Goal: Task Accomplishment & Management: Use online tool/utility

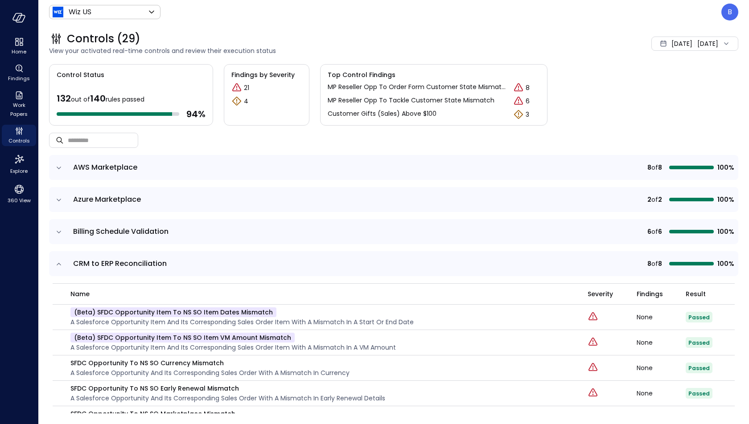
scroll to position [960, 0]
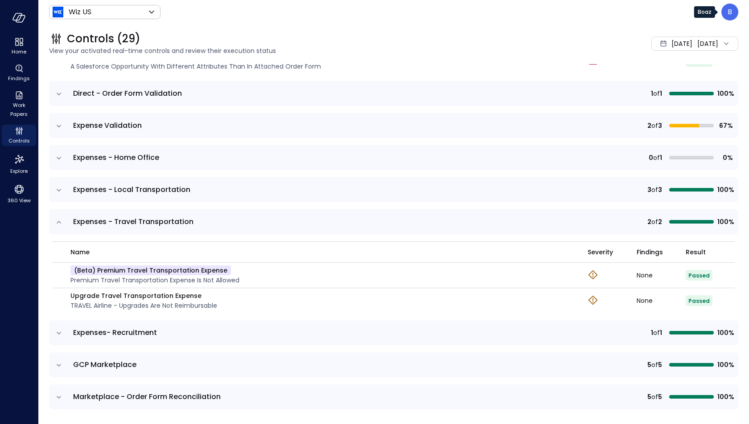
click at [730, 10] on p "B" at bounding box center [729, 12] width 4 height 11
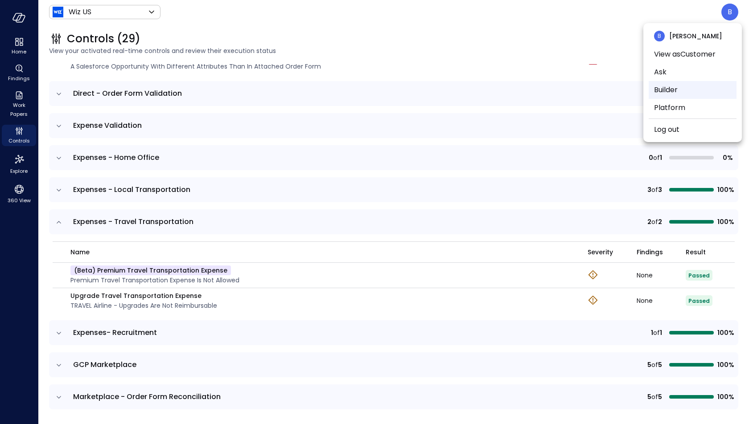
click at [679, 91] on li "Builder" at bounding box center [693, 90] width 88 height 18
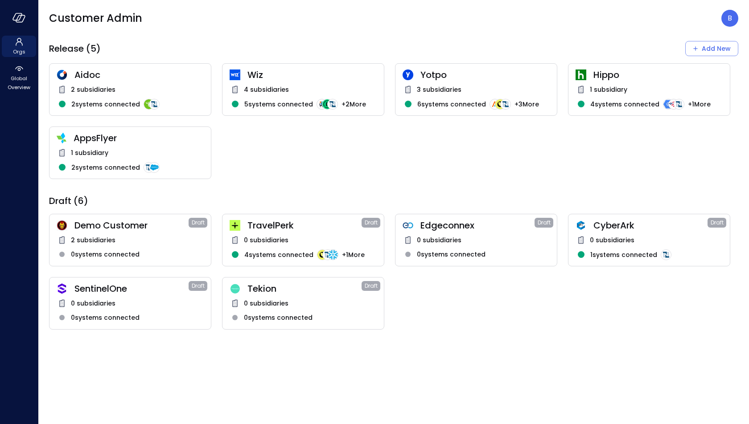
click at [310, 79] on span "Wiz" at bounding box center [311, 75] width 129 height 12
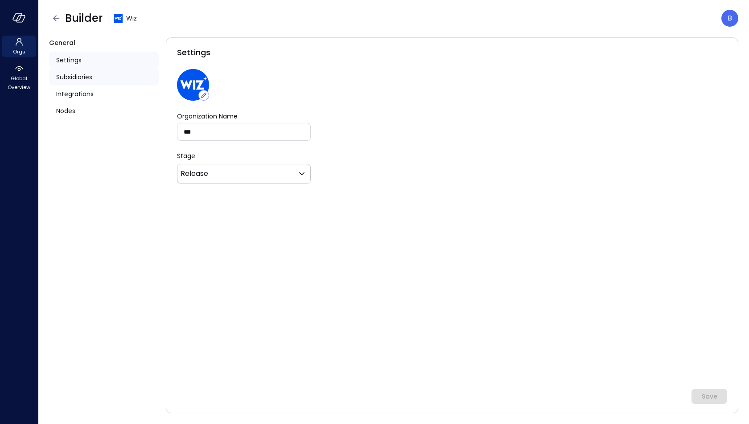
click at [100, 83] on div "Subsidiaries" at bounding box center [104, 77] width 110 height 17
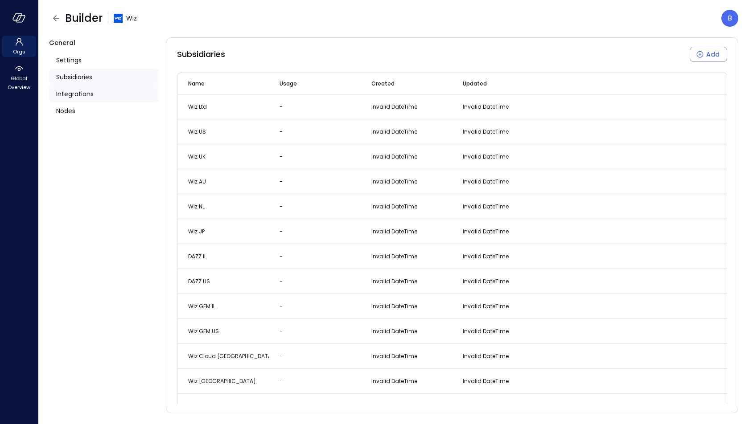
click at [87, 97] on span "Integrations" at bounding box center [74, 94] width 37 height 10
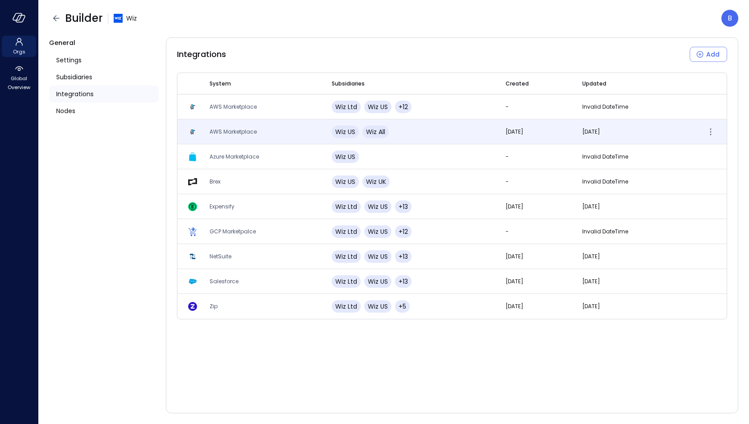
click at [246, 133] on span "AWS Marketplace" at bounding box center [232, 132] width 47 height 8
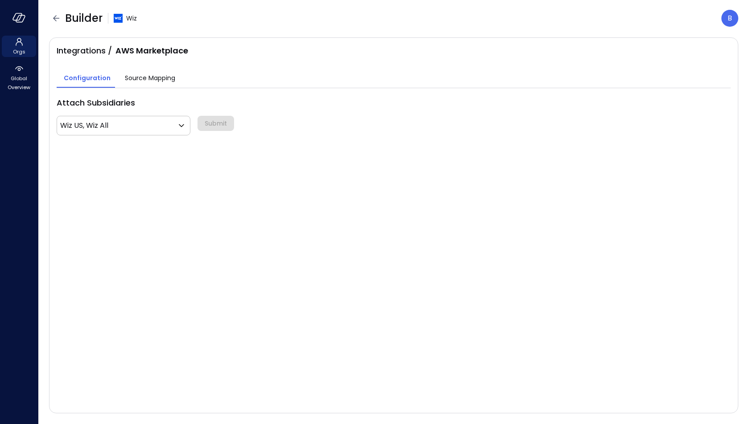
click at [135, 79] on span "Source Mapping" at bounding box center [150, 78] width 50 height 10
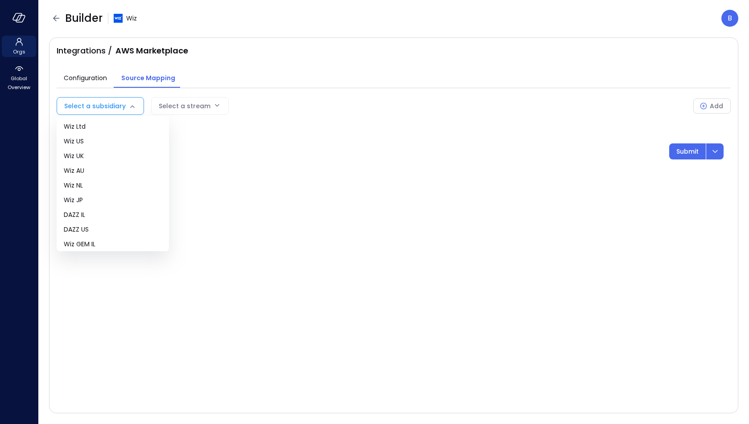
click at [111, 109] on body "Orgs Global Overview Builder Wiz B Integrations / AWS Marketplace Configuration…" at bounding box center [374, 212] width 749 height 424
click at [99, 141] on span "Wiz US" at bounding box center [113, 141] width 98 height 9
type input "**"
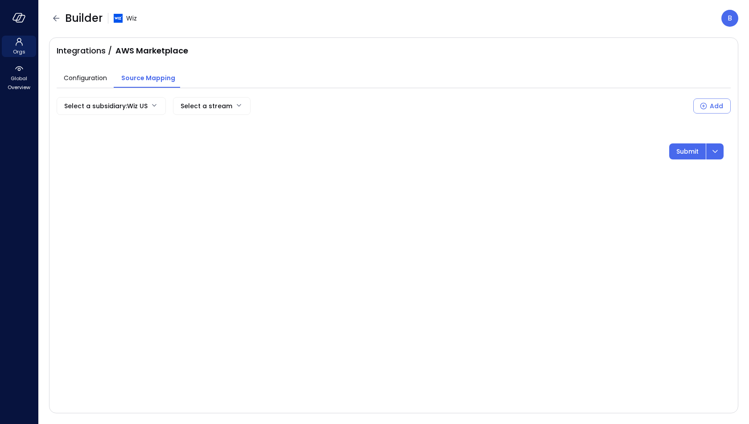
click at [198, 110] on body "Orgs Global Overview Builder Wiz B Integrations / AWS Marketplace Configuration…" at bounding box center [374, 212] width 749 height 424
click at [123, 145] on div at bounding box center [374, 212] width 749 height 424
click at [224, 107] on body "Orgs Global Overview Builder Wiz B Integrations / AWS Marketplace Configuration…" at bounding box center [374, 212] width 749 height 424
click at [224, 107] on div at bounding box center [374, 212] width 749 height 424
click at [58, 19] on icon "button" at bounding box center [56, 18] width 11 height 11
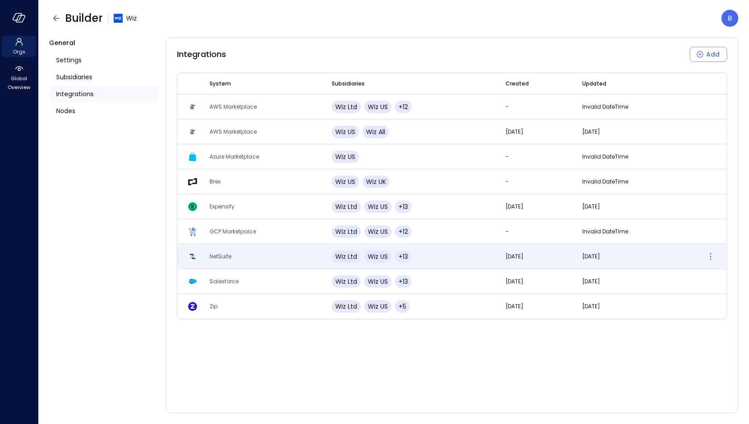
click at [225, 253] on span "NetSuite" at bounding box center [220, 257] width 22 height 8
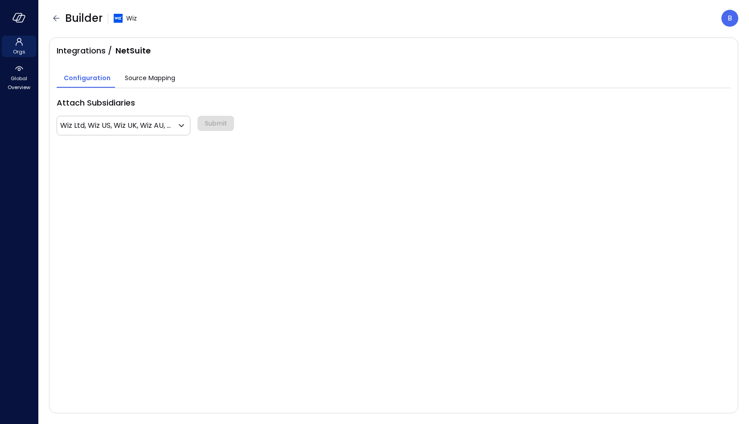
click at [144, 84] on button "Source Mapping" at bounding box center [150, 79] width 65 height 18
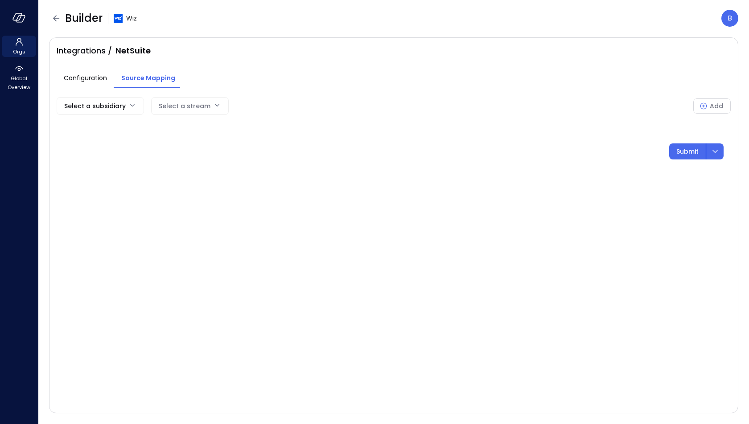
click at [115, 110] on body "Orgs Global Overview Builder Wiz B Integrations / NetSuite Configuration Source…" at bounding box center [374, 212] width 749 height 424
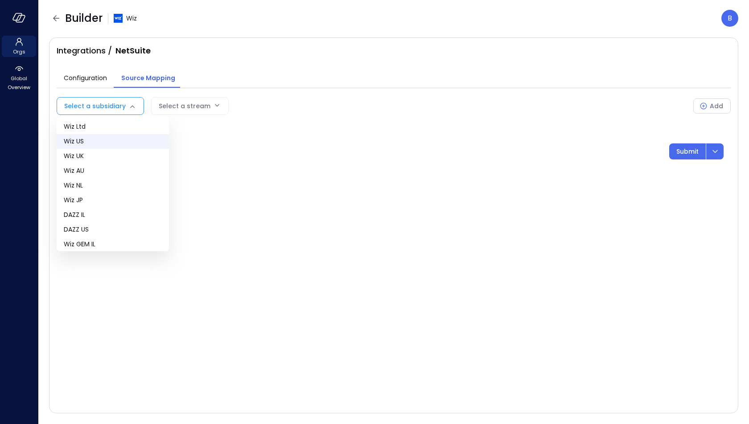
click at [101, 141] on span "Wiz US" at bounding box center [113, 141] width 98 height 9
type input "**"
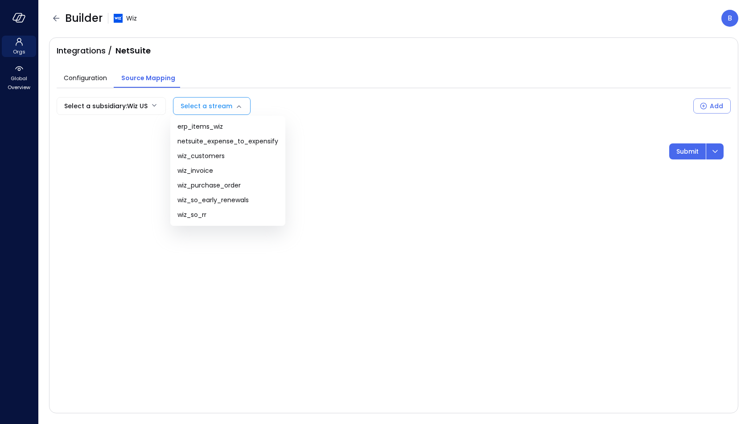
click at [201, 106] on body "Orgs Global Overview Builder Wiz B Integrations / NetSuite Configuration Source…" at bounding box center [374, 212] width 749 height 424
click at [238, 176] on li "wiz_invoice" at bounding box center [227, 171] width 115 height 15
type input "**********"
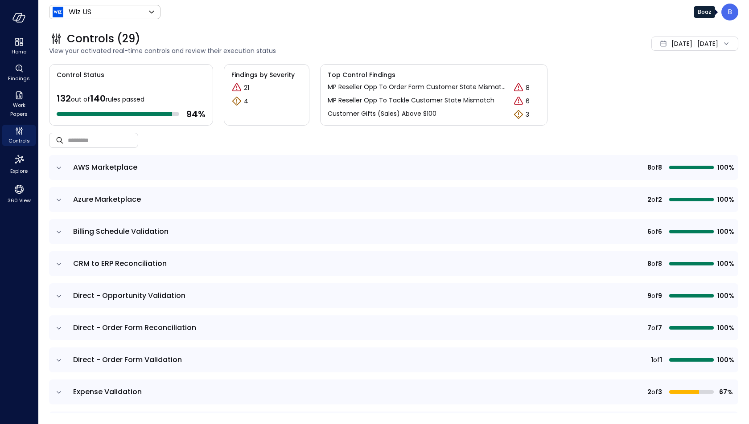
click at [734, 11] on div "B" at bounding box center [729, 12] width 17 height 17
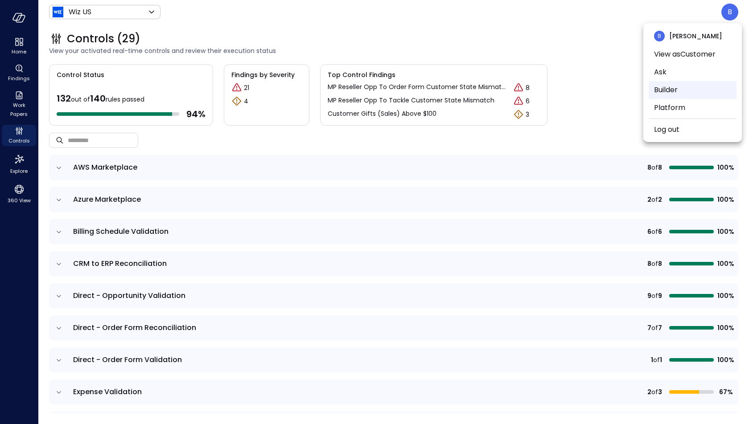
click at [677, 88] on li "Builder" at bounding box center [693, 90] width 88 height 18
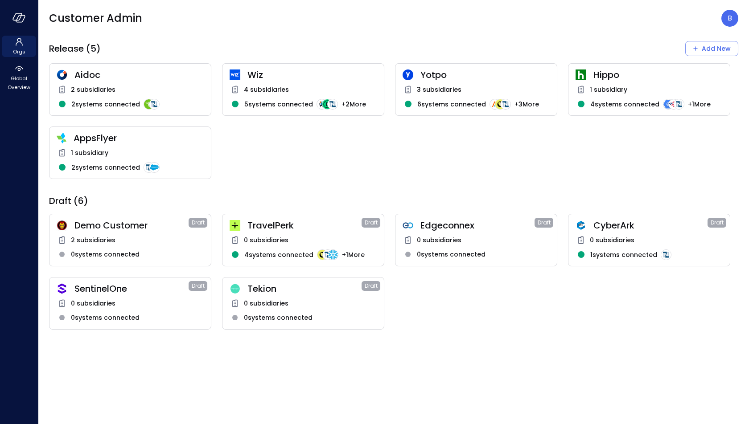
click at [100, 73] on span "Aidoc" at bounding box center [138, 75] width 129 height 12
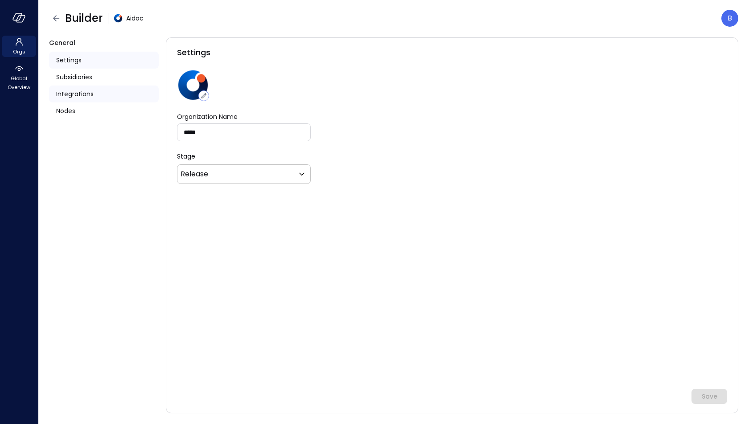
click at [90, 96] on span "Integrations" at bounding box center [74, 94] width 37 height 10
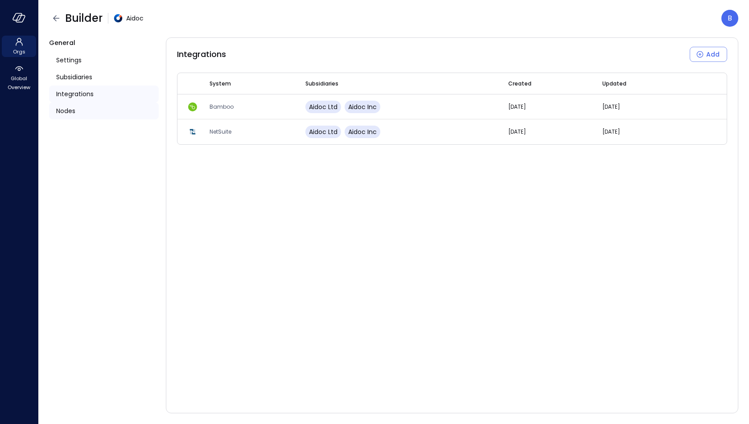
click at [83, 105] on div "Nodes" at bounding box center [104, 111] width 110 height 17
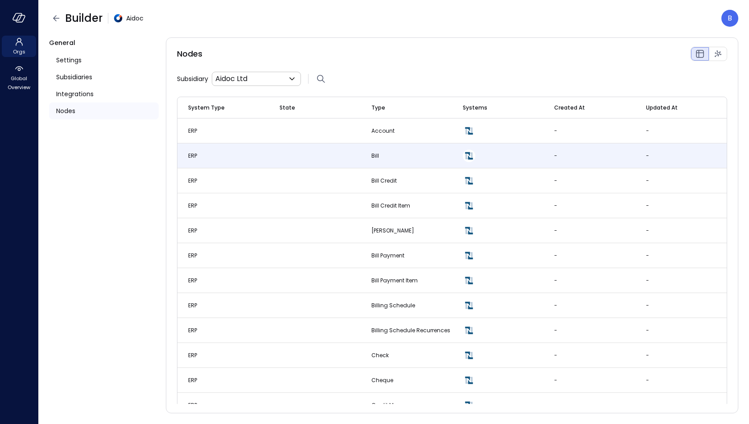
click at [201, 160] on td "ERP" at bounding box center [222, 156] width 91 height 25
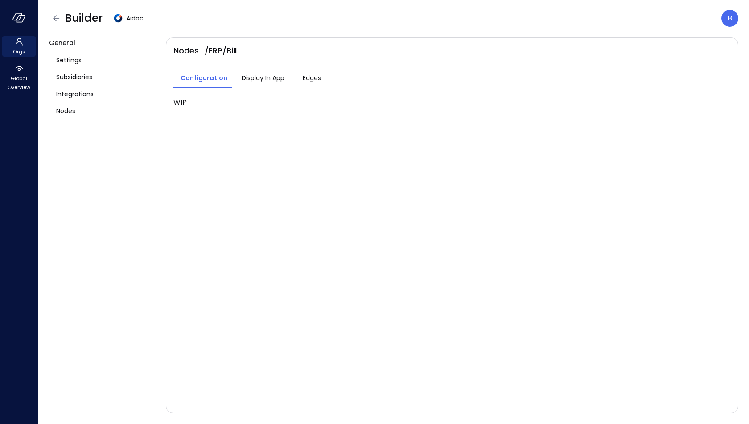
click at [269, 76] on span "Display In App" at bounding box center [263, 78] width 43 height 10
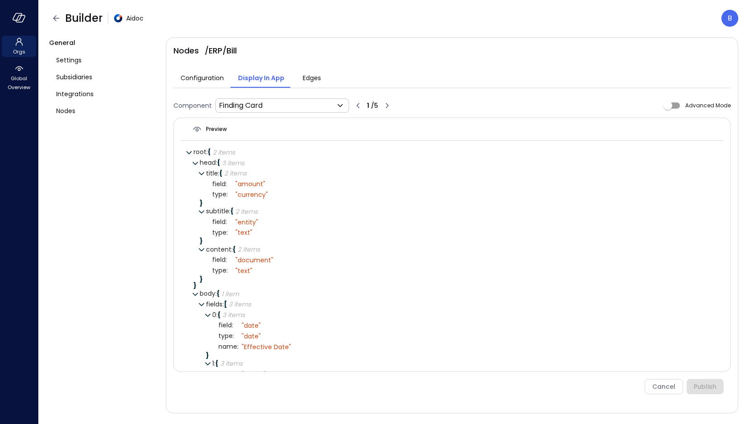
click at [311, 74] on span "Edges" at bounding box center [312, 78] width 18 height 10
